Goal: Task Accomplishment & Management: Complete application form

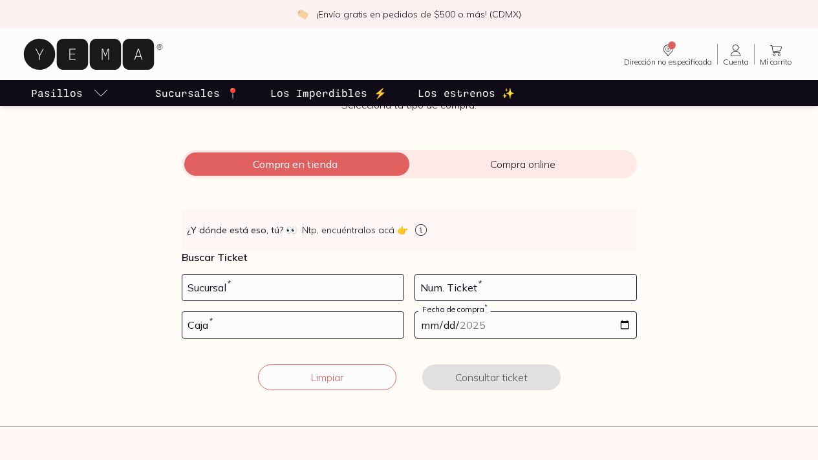
scroll to position [121, 0]
click at [222, 286] on input "number" at bounding box center [292, 288] width 221 height 26
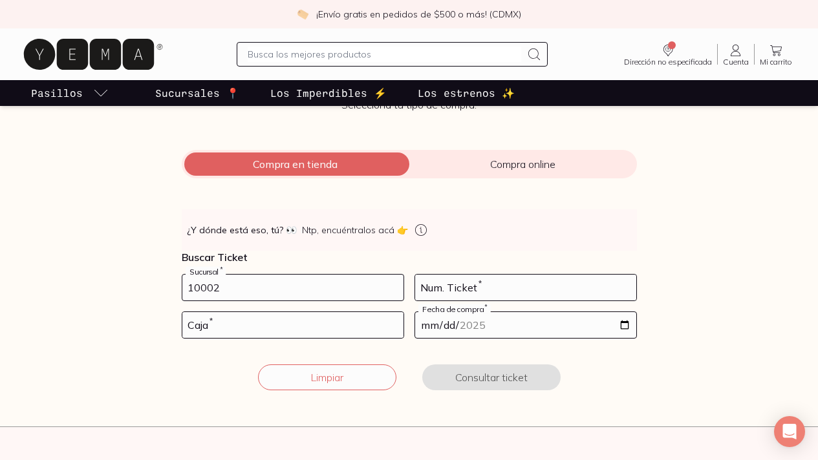
type input "10002"
click at [446, 279] on div "Num. Ticket *" at bounding box center [525, 287] width 222 height 27
type input "29"
click at [251, 322] on input "number" at bounding box center [292, 325] width 221 height 26
type input "01"
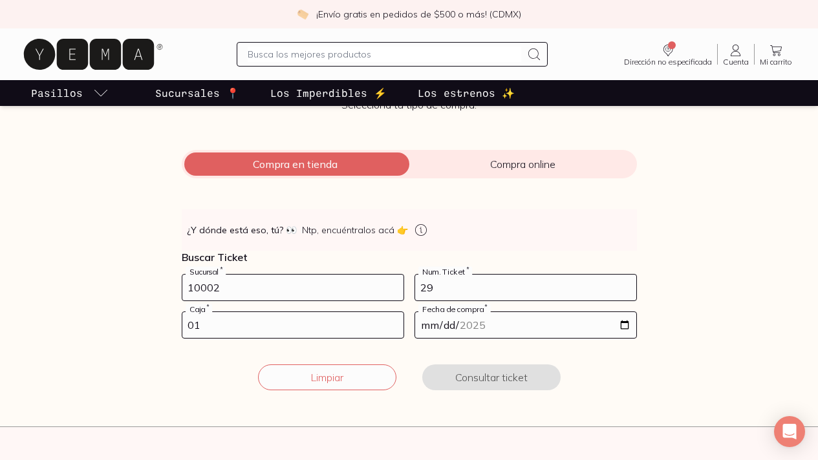
click at [450, 323] on input "date" at bounding box center [525, 325] width 221 height 26
click at [622, 323] on input "date" at bounding box center [525, 325] width 221 height 26
type input "[DATE]"
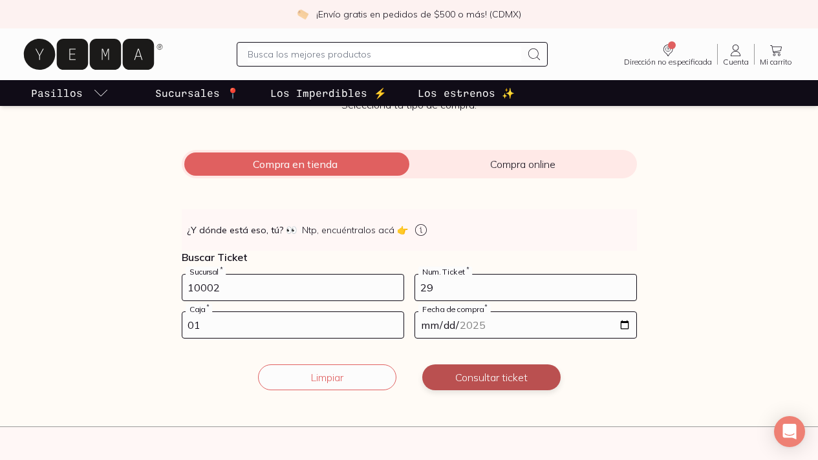
click at [461, 377] on button "Consultar ticket" at bounding box center [491, 378] width 138 height 26
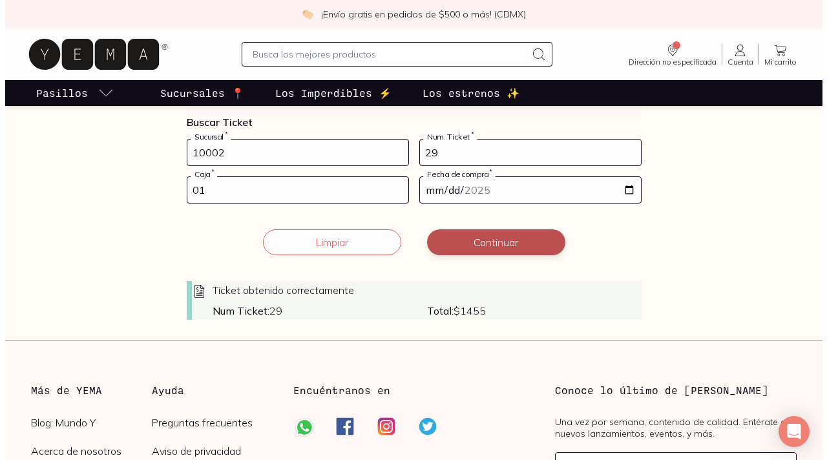
scroll to position [255, 0]
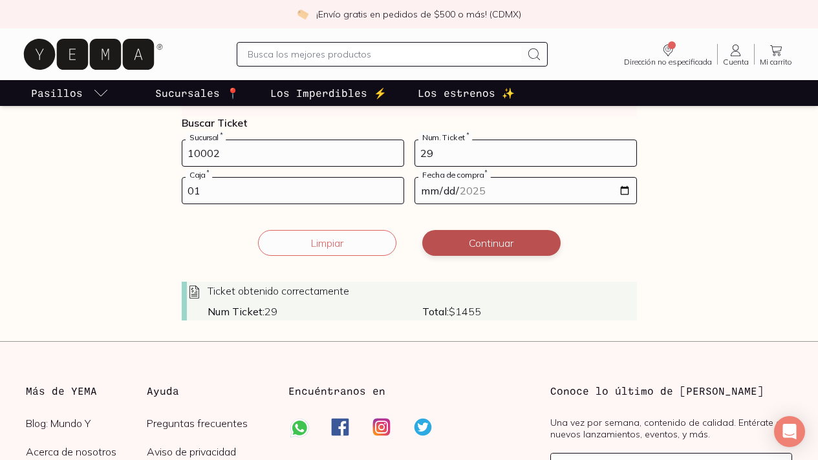
click at [486, 244] on button "Continuar" at bounding box center [491, 243] width 138 height 26
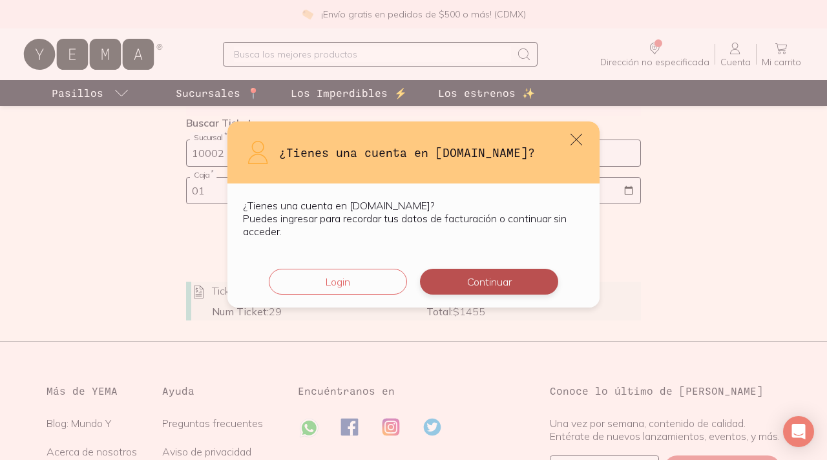
click at [491, 286] on button "Continuar" at bounding box center [489, 282] width 138 height 26
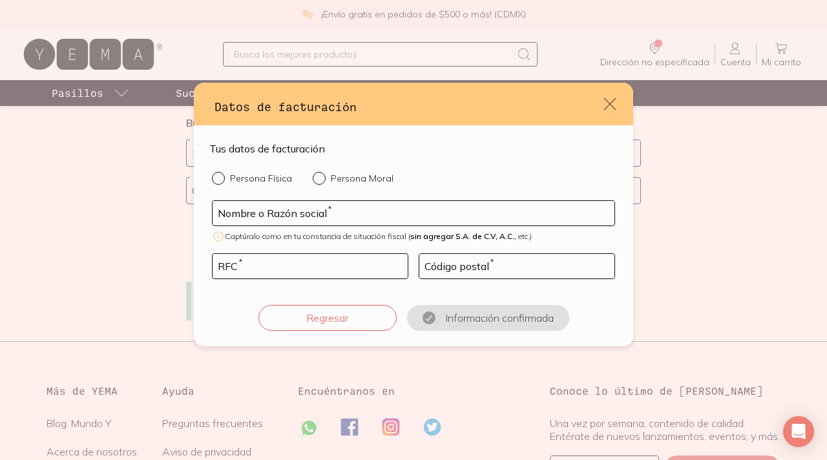
click at [220, 178] on input "Persona Física" at bounding box center [217, 177] width 10 height 10
radio input "true"
click at [246, 211] on input "default" at bounding box center [414, 213] width 402 height 25
type input "[PERSON_NAME] GERMAN [PERSON_NAME] [PERSON_NAME]"
click at [248, 273] on input "default" at bounding box center [310, 266] width 195 height 25
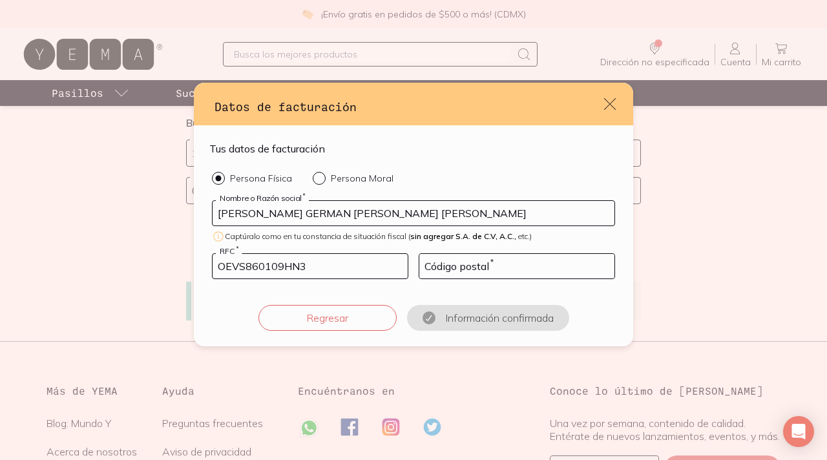
type input "OEVS860109HN3"
click at [436, 268] on input "default" at bounding box center [516, 266] width 195 height 25
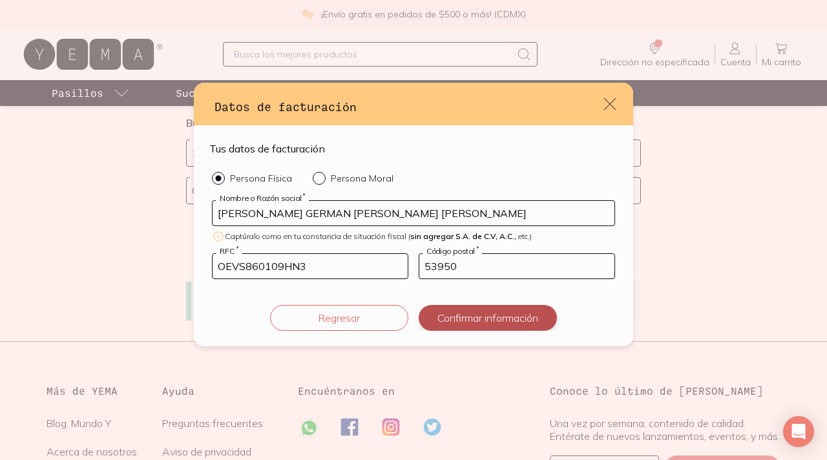
type input "53950"
click at [515, 319] on button "Confirmar información" at bounding box center [488, 318] width 138 height 26
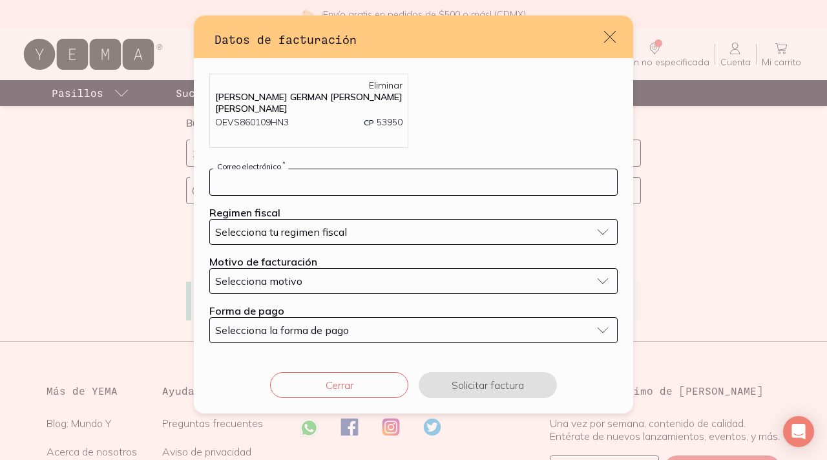
click at [362, 178] on input "default" at bounding box center [413, 182] width 407 height 26
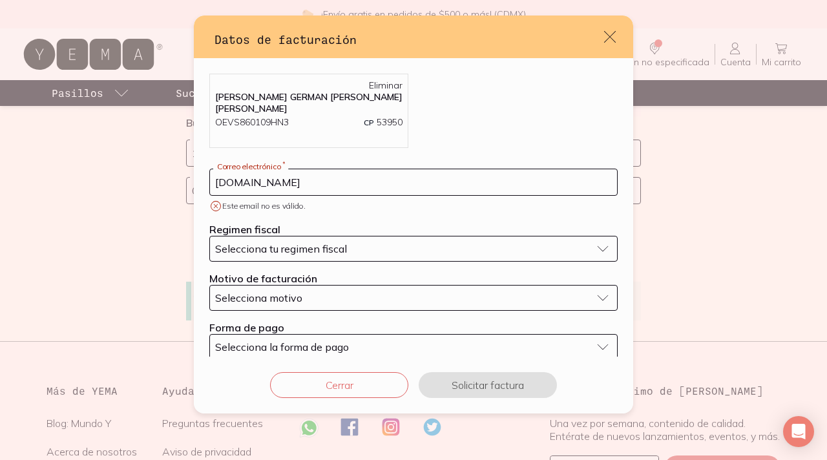
click at [359, 242] on div "Selecciona tu regimen fiscal" at bounding box center [403, 248] width 376 height 13
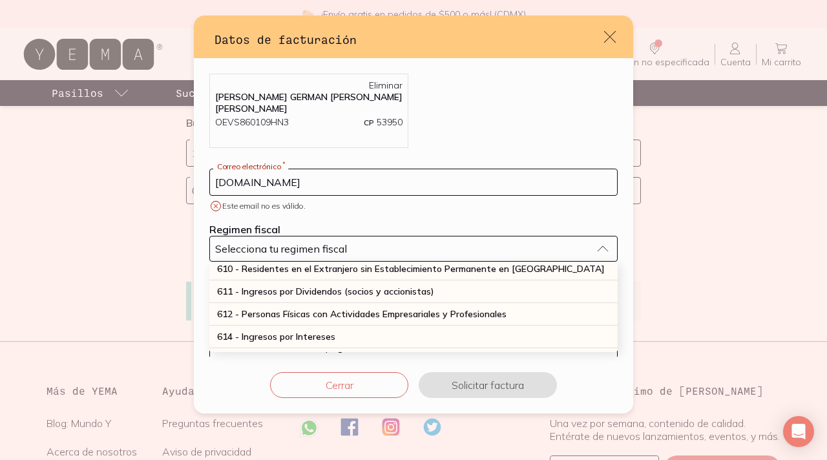
scroll to position [145, 0]
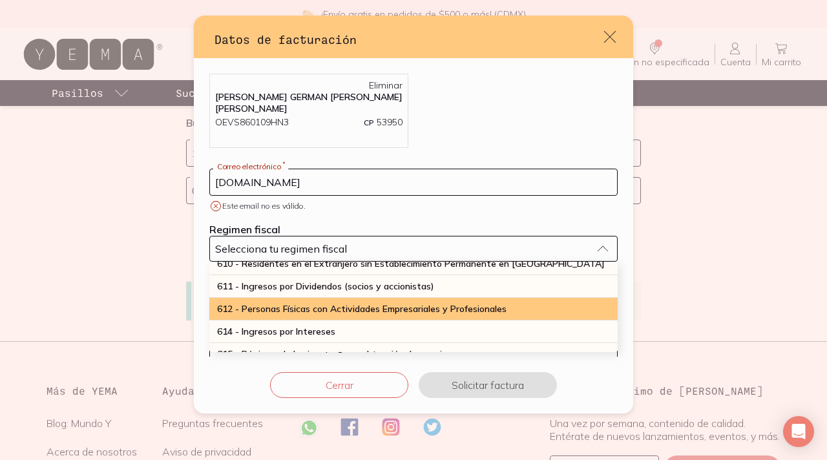
click at [343, 303] on span "612 - Personas Físicas con Actividades Empresariales y Profesionales" at bounding box center [362, 309] width 290 height 12
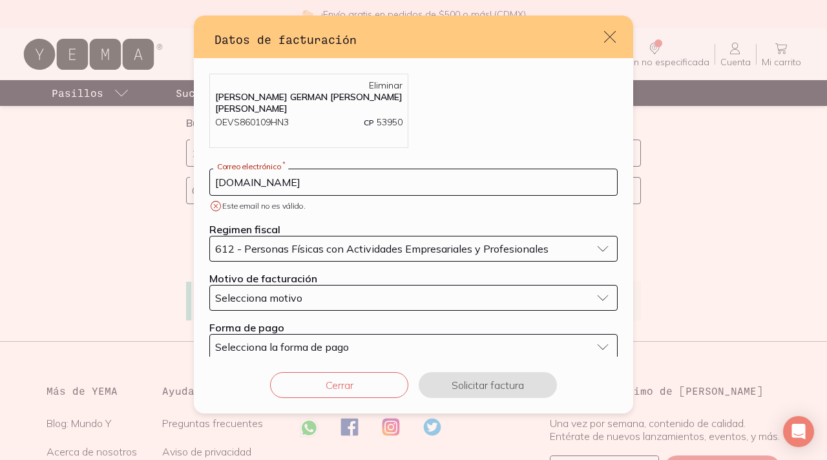
click at [316, 291] on div "Selecciona motivo" at bounding box center [403, 297] width 376 height 13
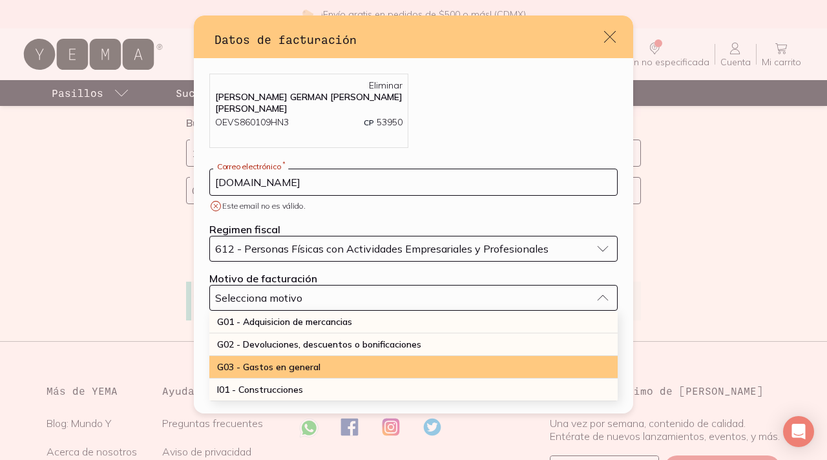
click at [316, 361] on span "G03 - Gastos en general" at bounding box center [268, 367] width 103 height 12
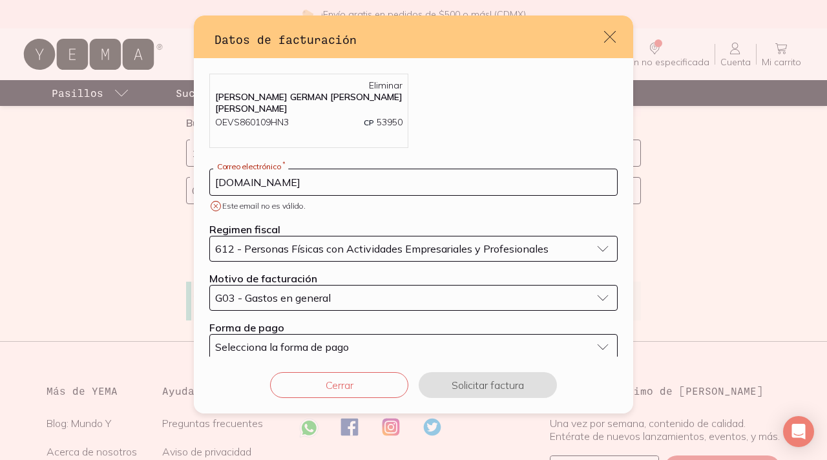
click at [309, 341] on span "Selecciona la forma de pago" at bounding box center [282, 347] width 134 height 13
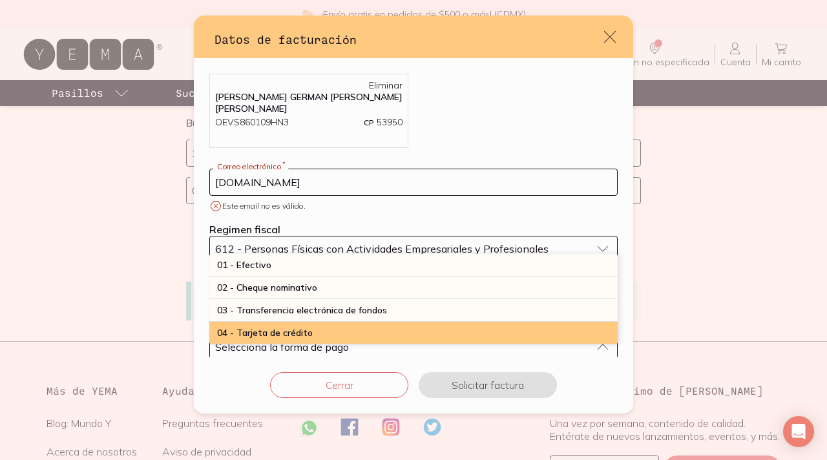
click at [309, 327] on span "04 - Tarjeta de crédito" at bounding box center [265, 333] width 96 height 12
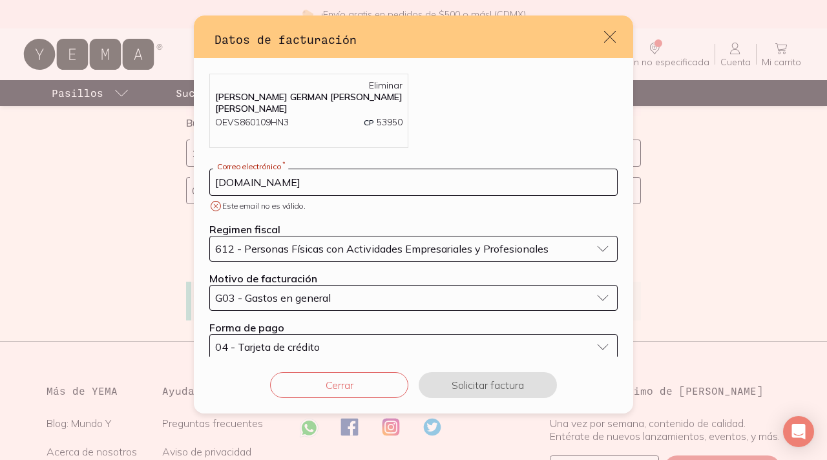
scroll to position [7, 0]
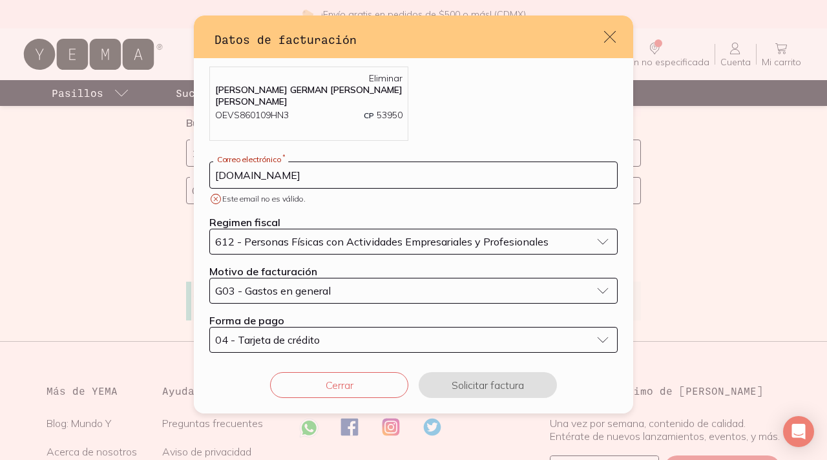
click at [286, 164] on input "[DOMAIN_NAME]" at bounding box center [413, 175] width 407 height 26
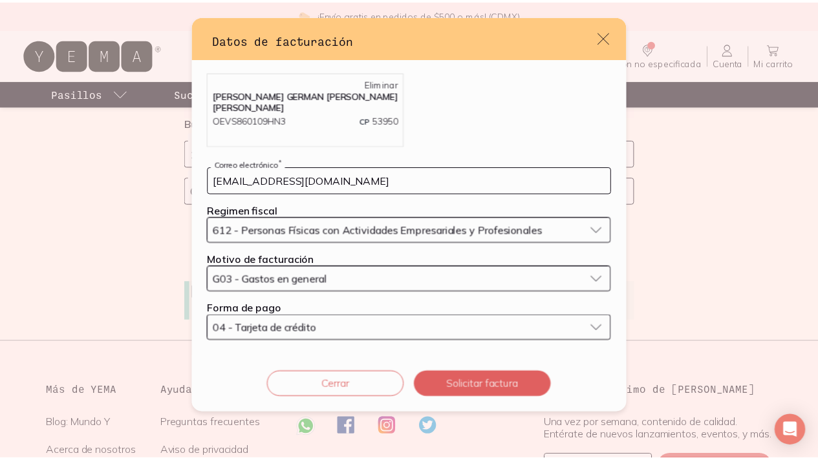
scroll to position [0, 0]
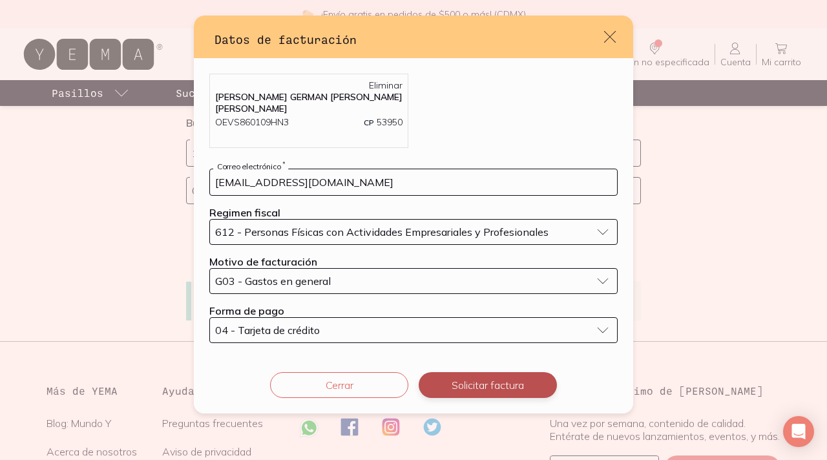
type input "[EMAIL_ADDRESS][DOMAIN_NAME]"
click at [467, 380] on button "Solicitar factura" at bounding box center [488, 385] width 138 height 26
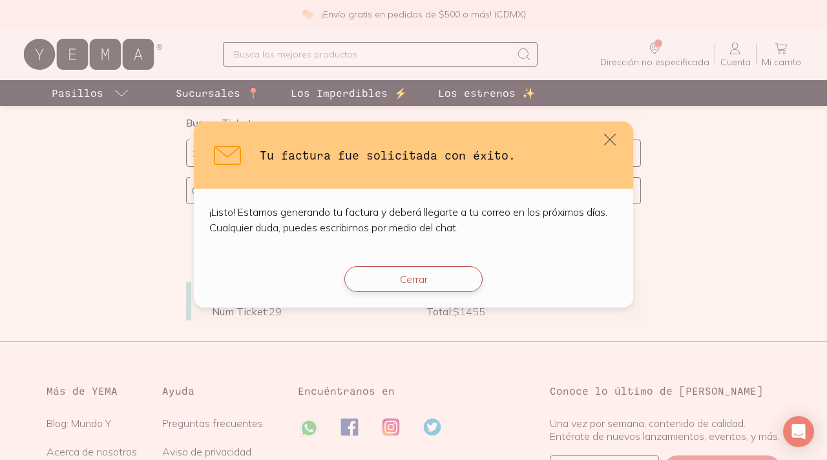
click at [423, 277] on button "Cerrar" at bounding box center [413, 279] width 138 height 26
